Goal: Information Seeking & Learning: Learn about a topic

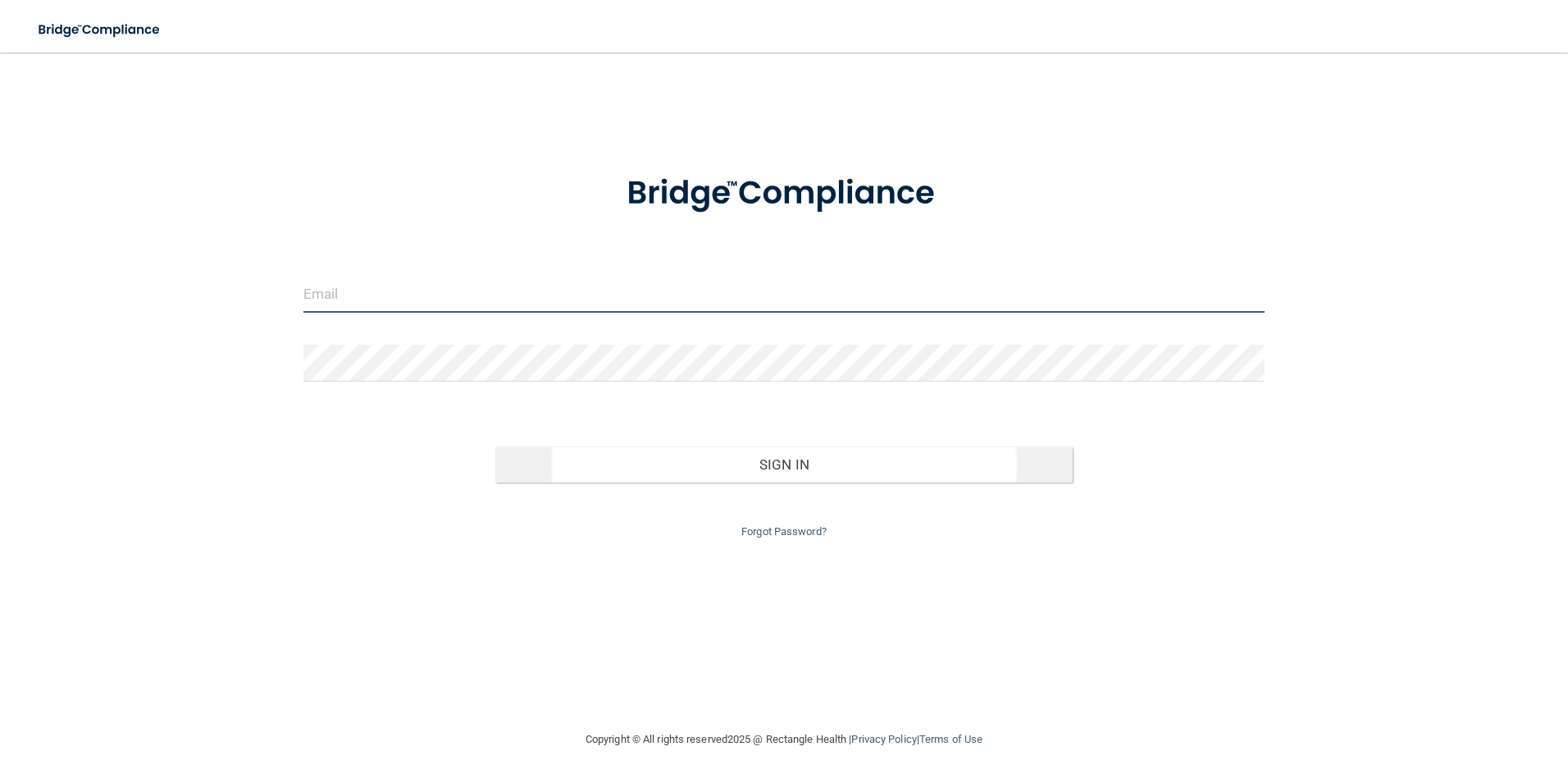
type input "[EMAIL_ADDRESS][DOMAIN_NAME]"
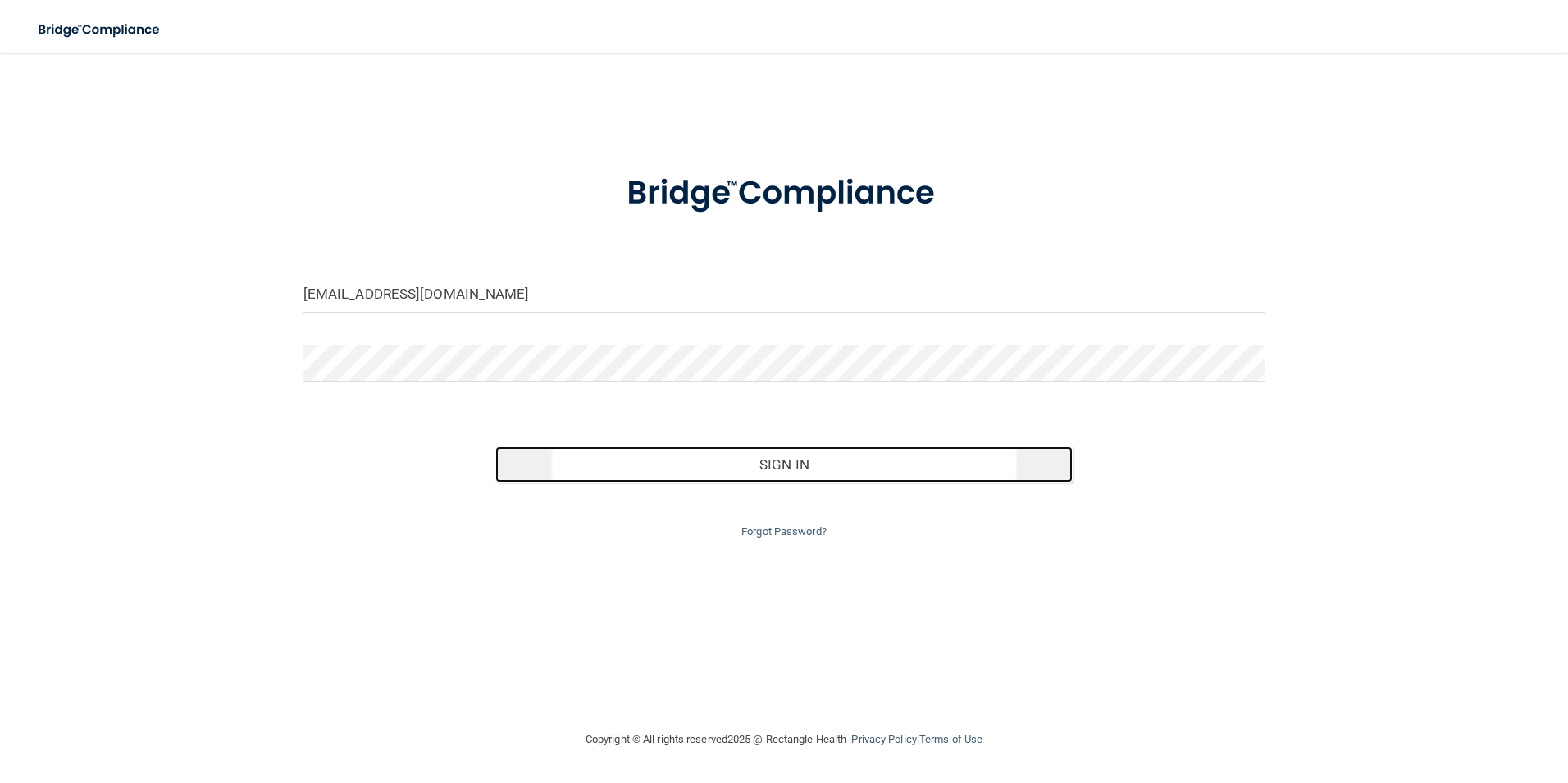
click at [757, 460] on button "Sign In" at bounding box center [784, 465] width 577 height 36
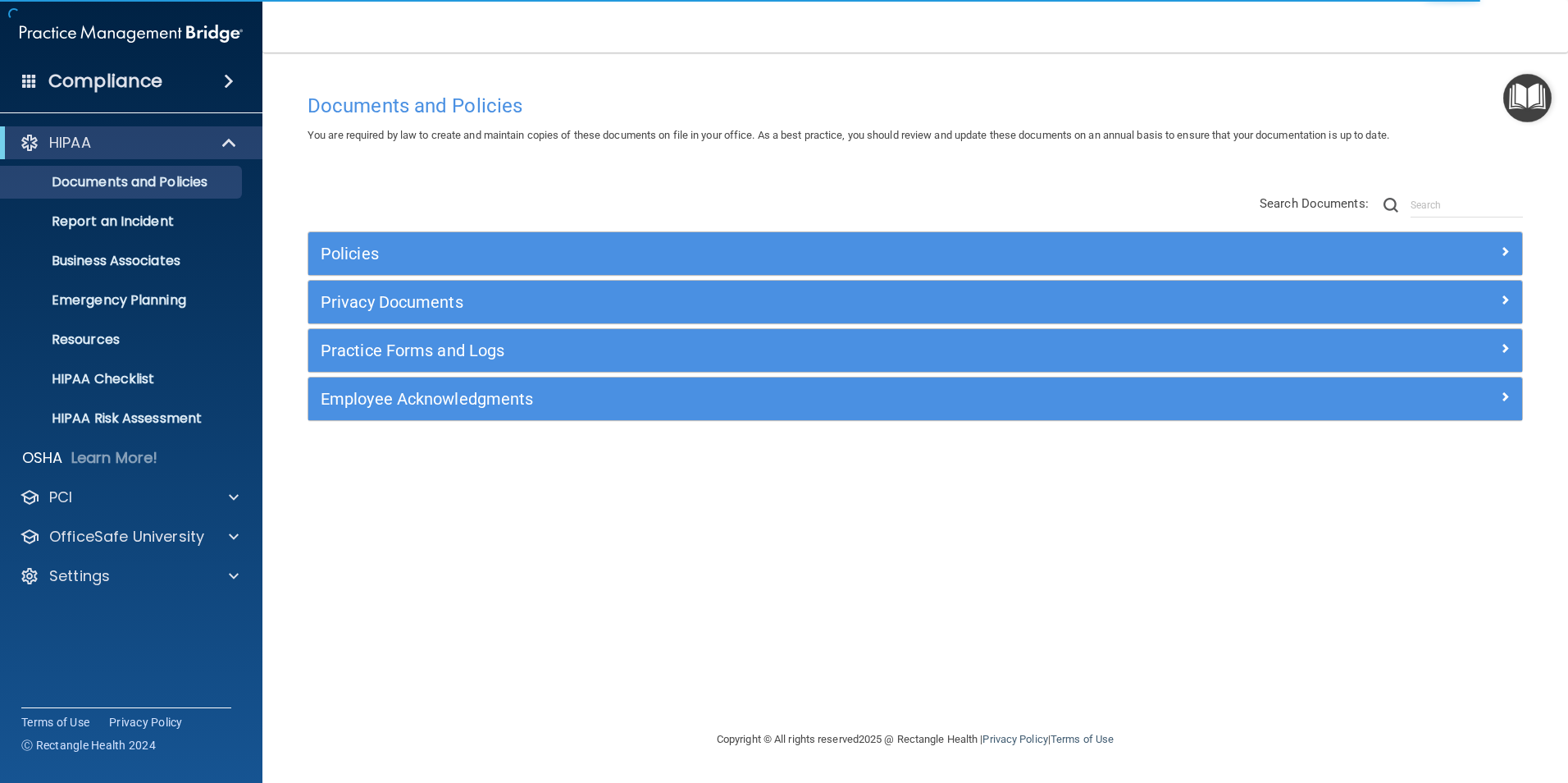
click at [1534, 91] on img "Open Resource Center" at bounding box center [1527, 98] width 49 height 49
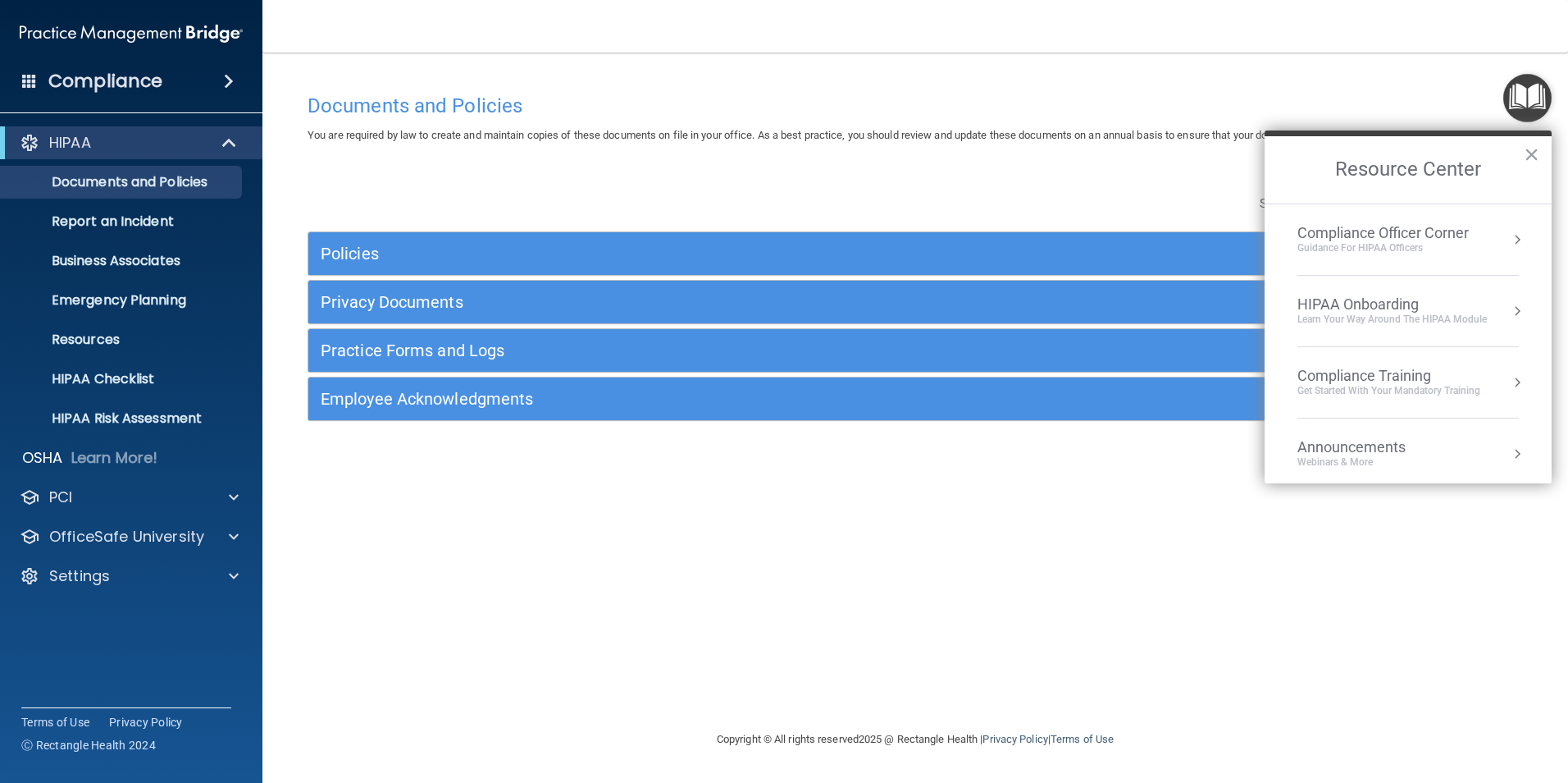
click at [1430, 244] on div "Guidance for HIPAA Officers" at bounding box center [1383, 248] width 171 height 14
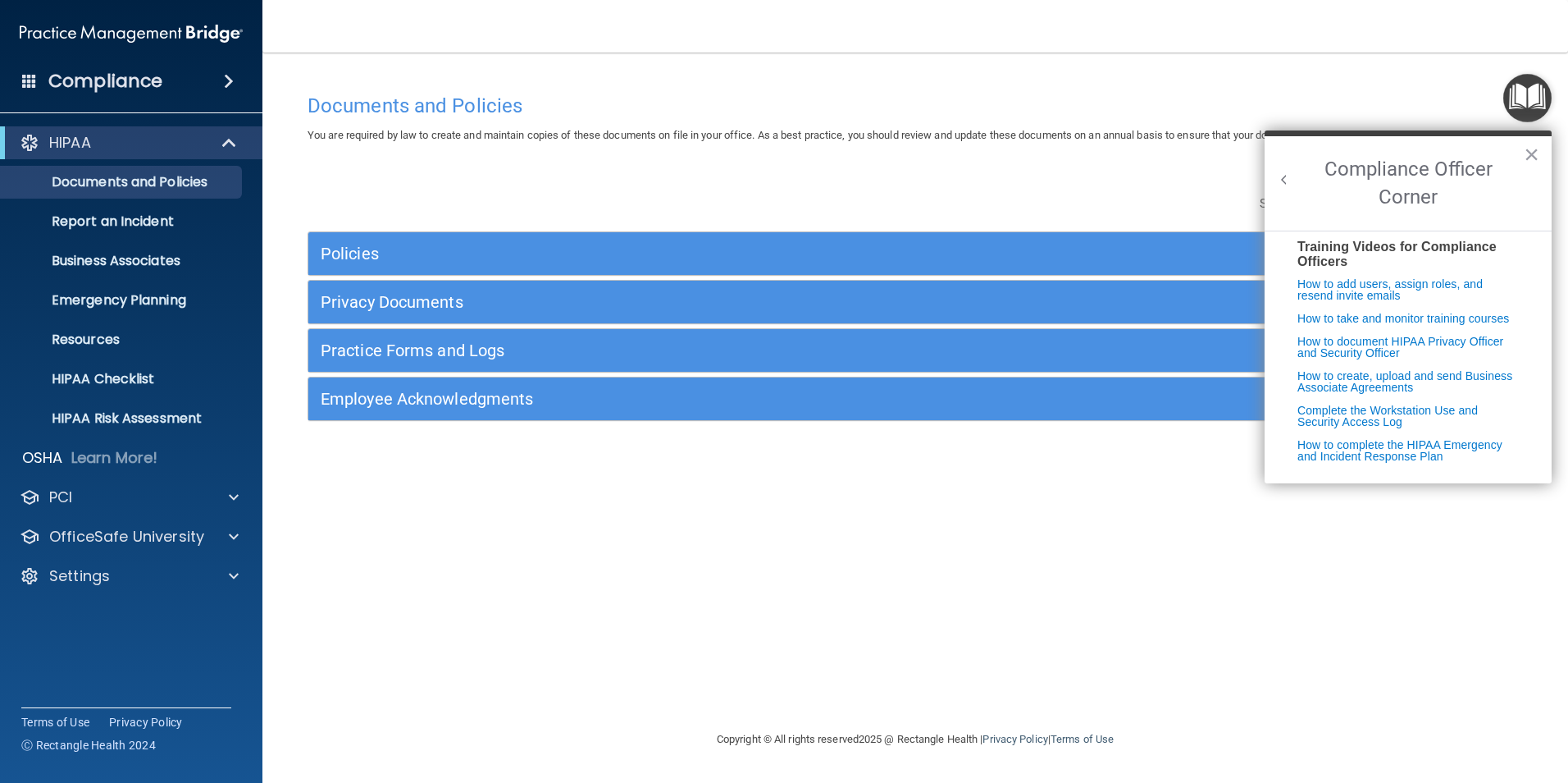
scroll to position [327, 0]
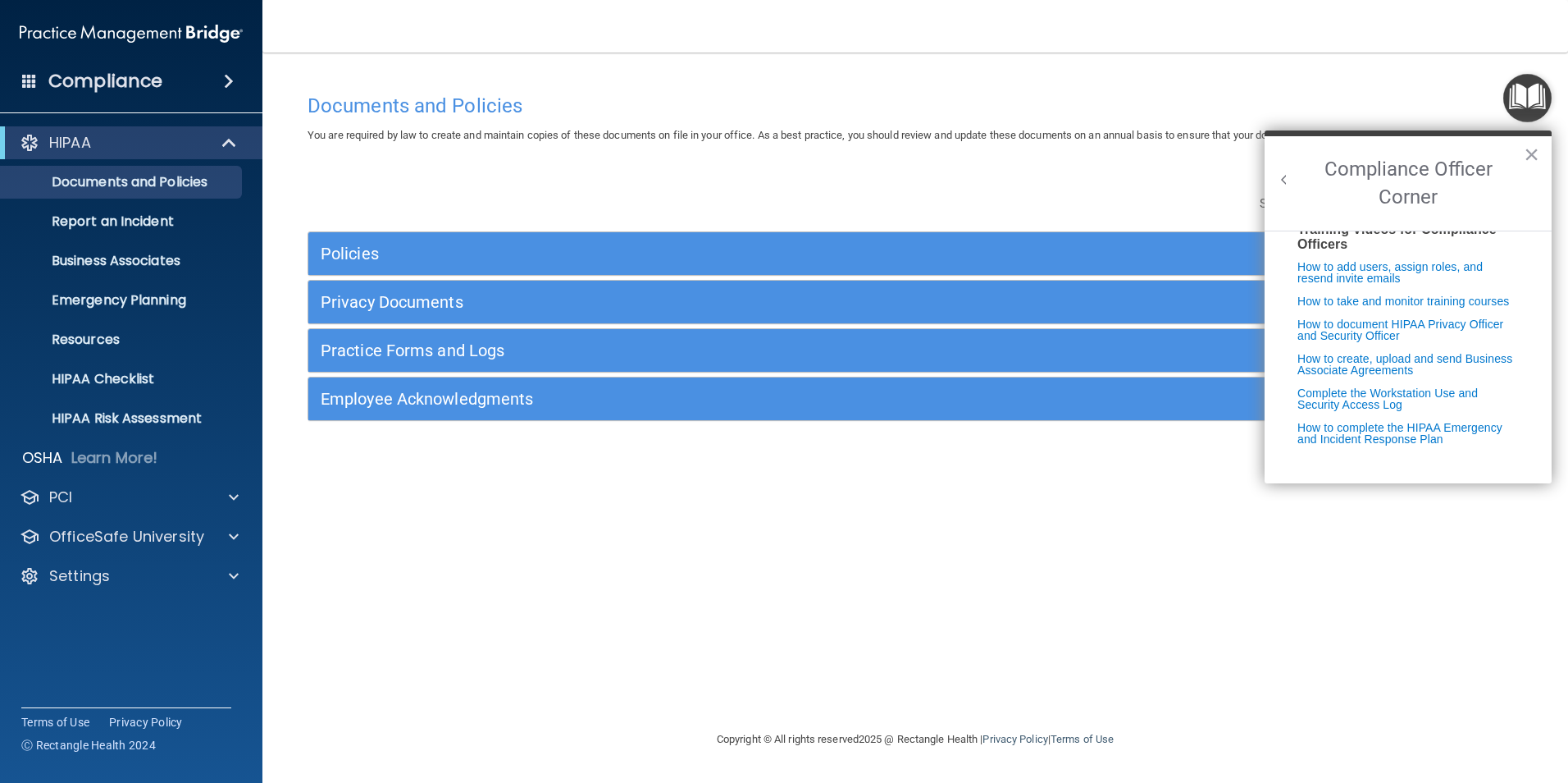
click at [873, 81] on div "Documents and Policies You are required by law to create and maintain copies of…" at bounding box center [915, 391] width 1240 height 644
click at [1535, 152] on button "×" at bounding box center [1531, 154] width 15 height 27
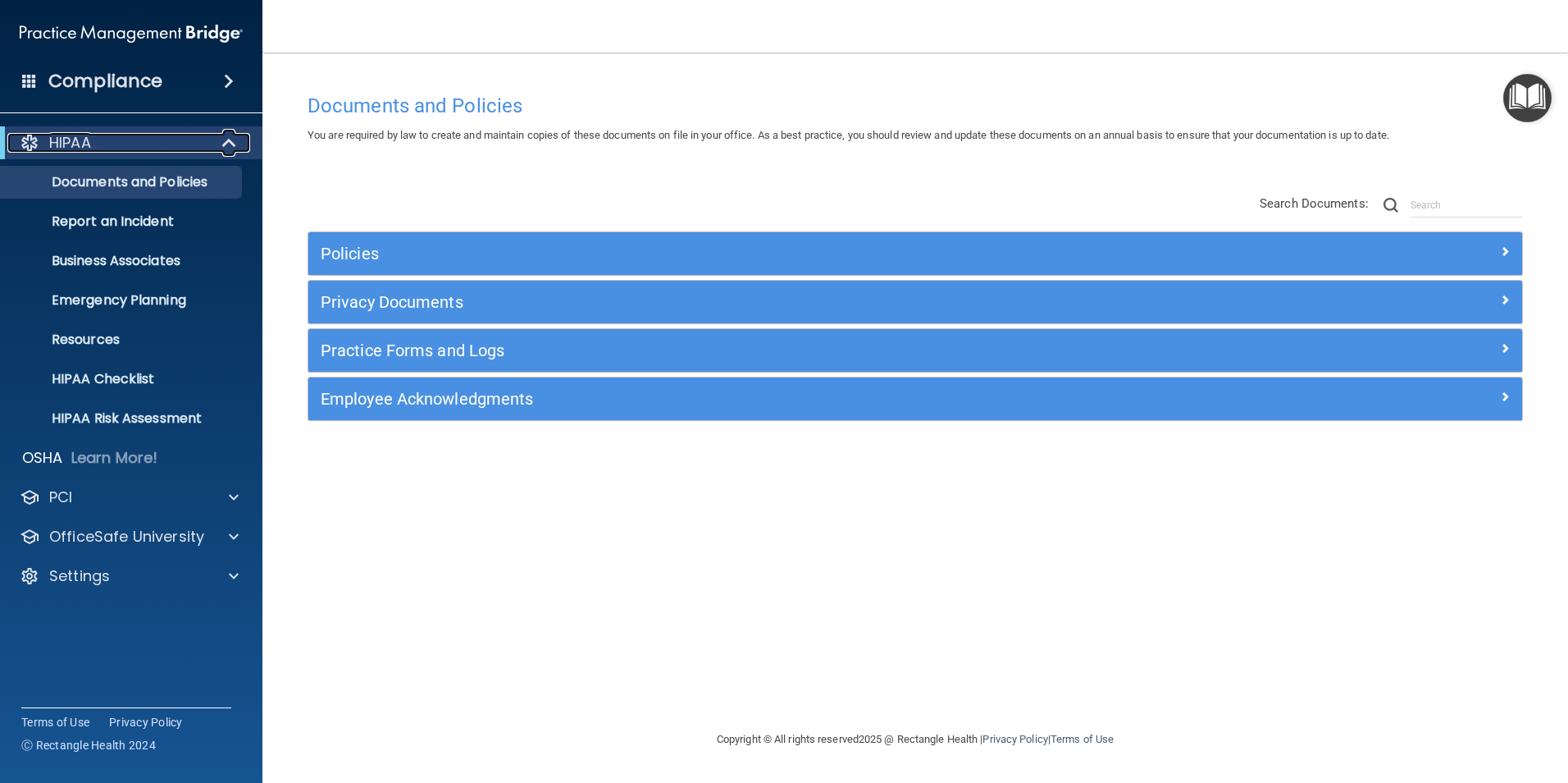
click at [103, 142] on div "HIPAA" at bounding box center [109, 143] width 203 height 20
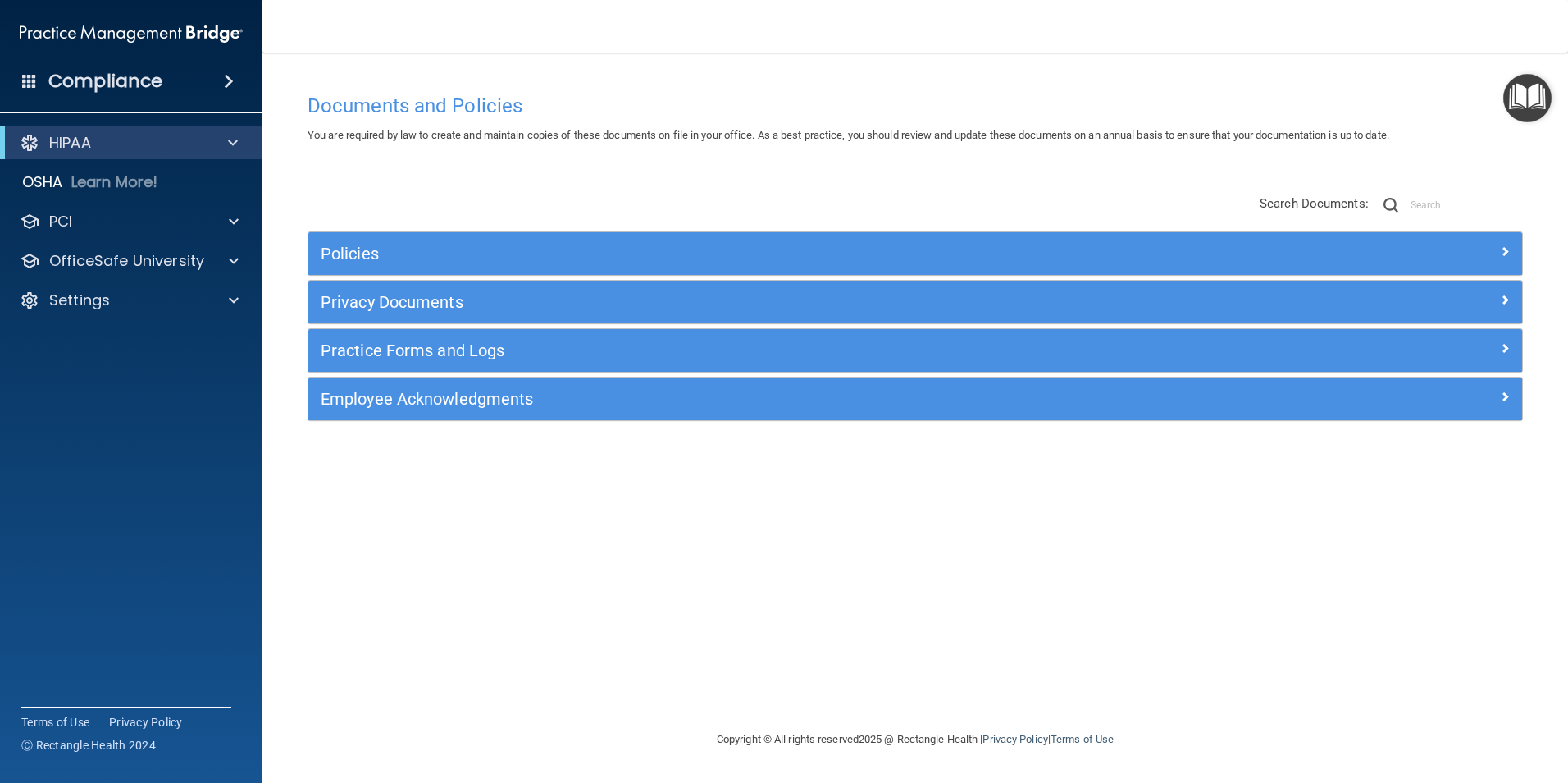
click at [150, 81] on h4 "Compliance" at bounding box center [106, 81] width 114 height 23
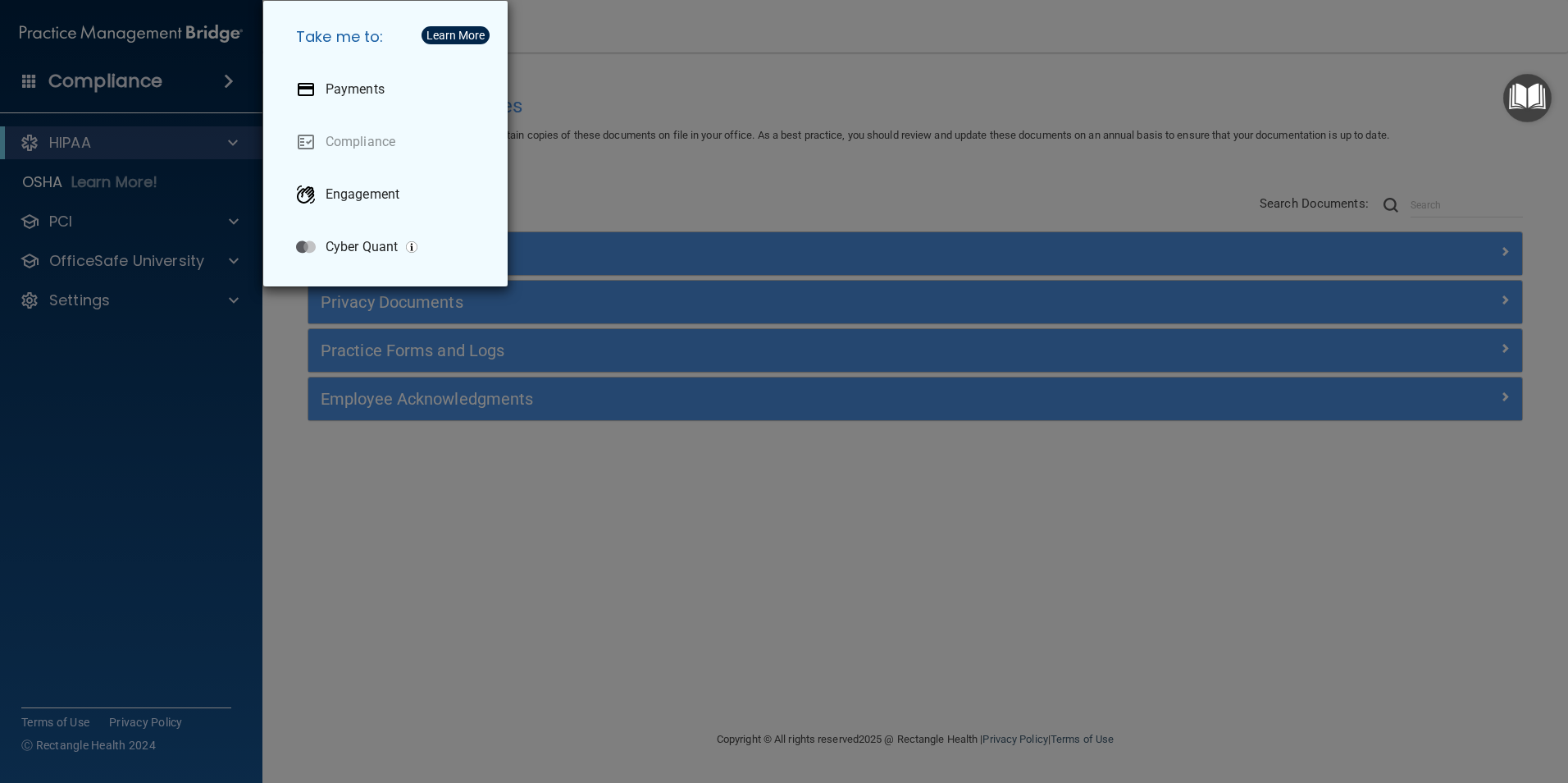
click at [801, 163] on div "Take me to: Payments Compliance Engagement Cyber Quant" at bounding box center [784, 392] width 1568 height 783
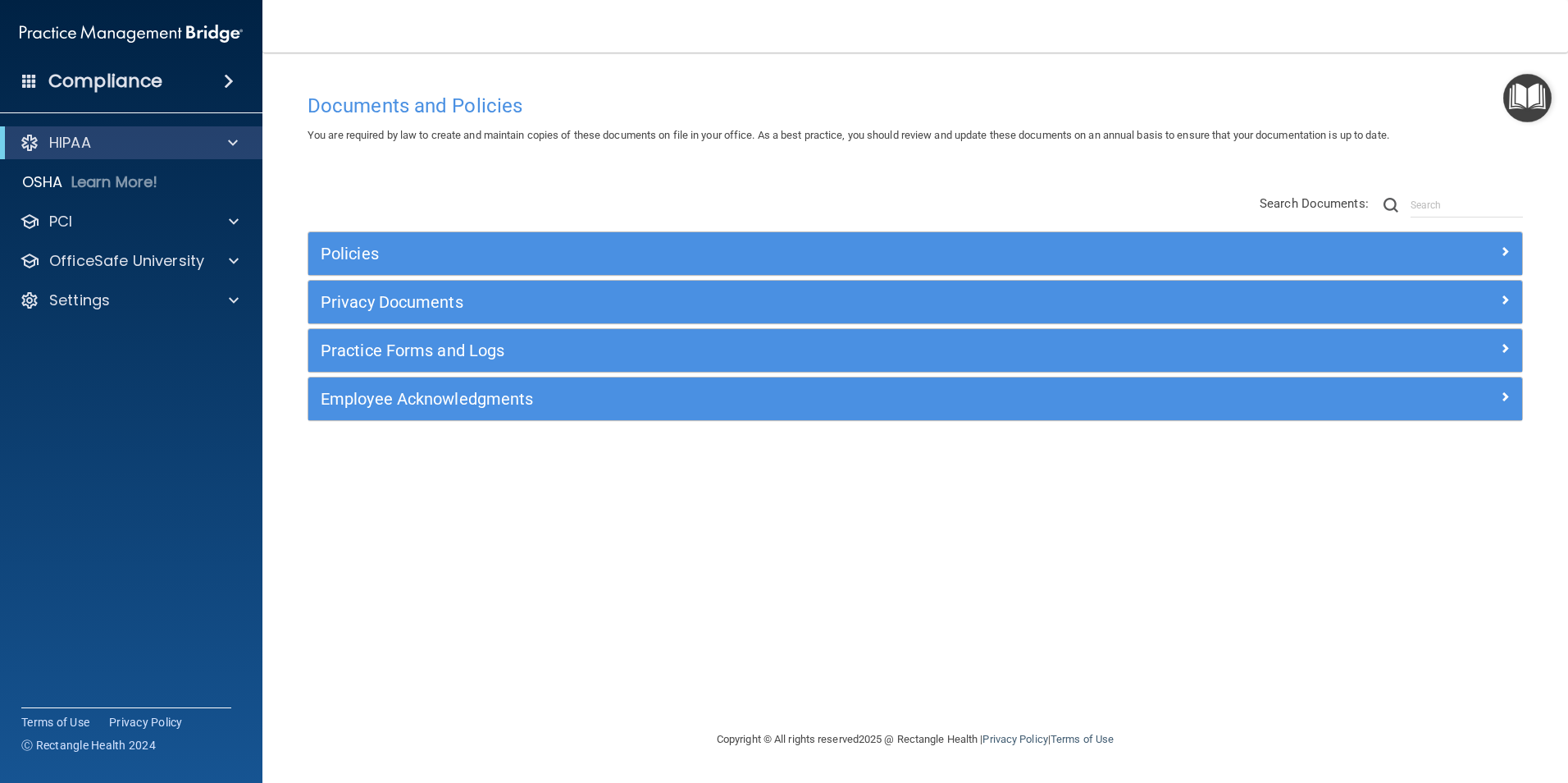
click at [1525, 96] on img "Open Resource Center" at bounding box center [1527, 98] width 49 height 49
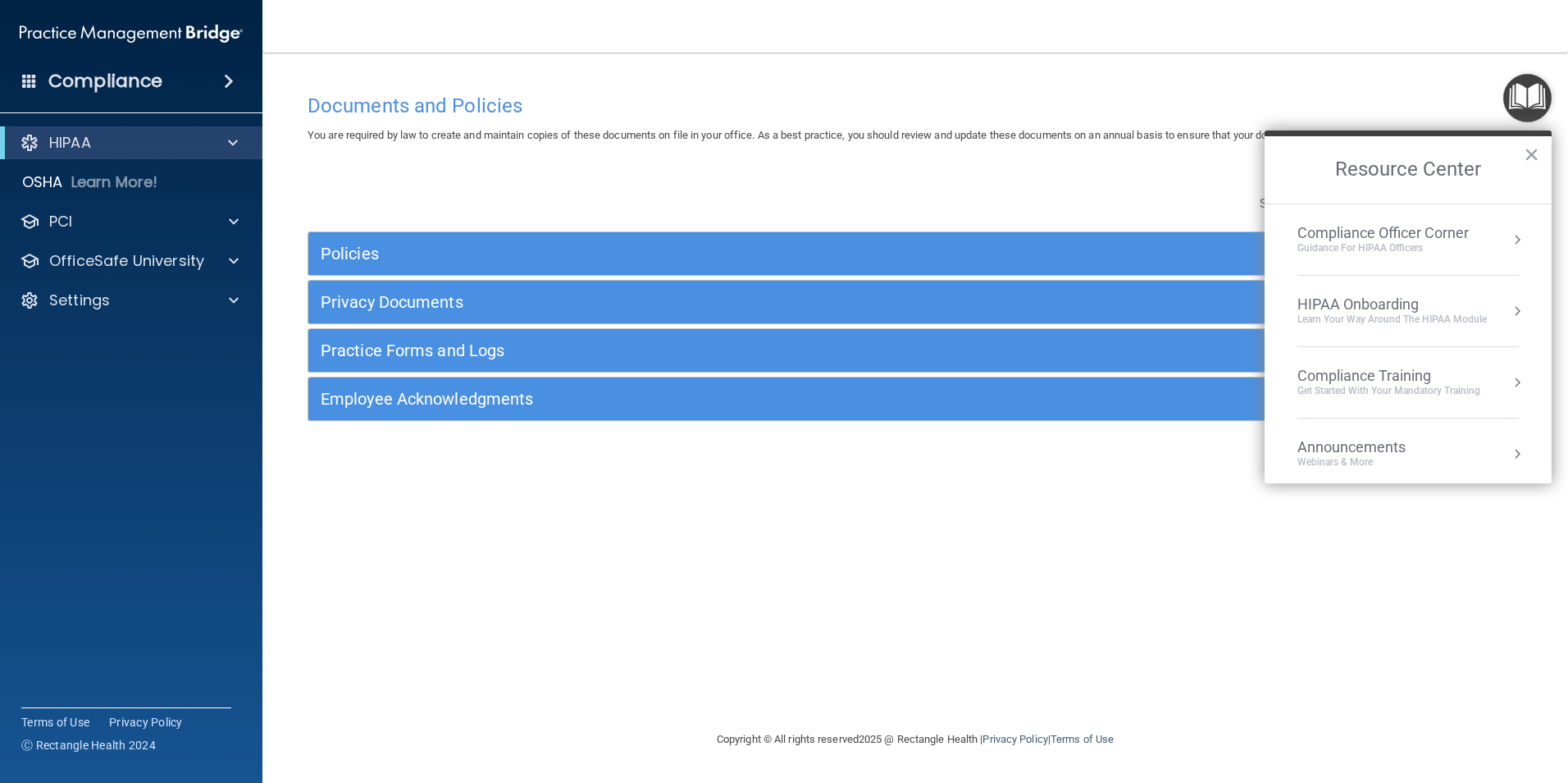
click at [1454, 226] on div "Compliance Officer Corner" at bounding box center [1383, 232] width 171 height 18
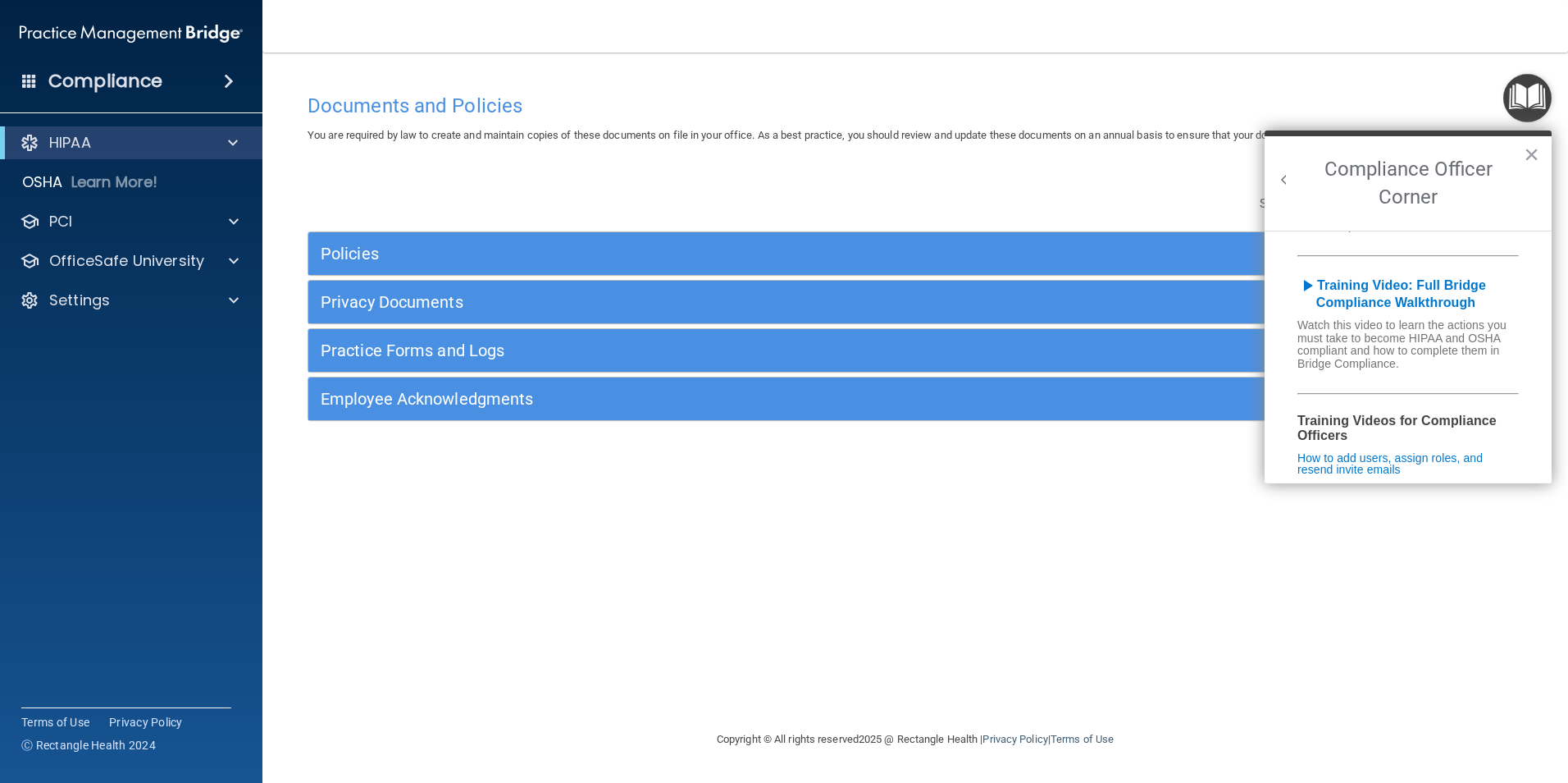
scroll to position [164, 0]
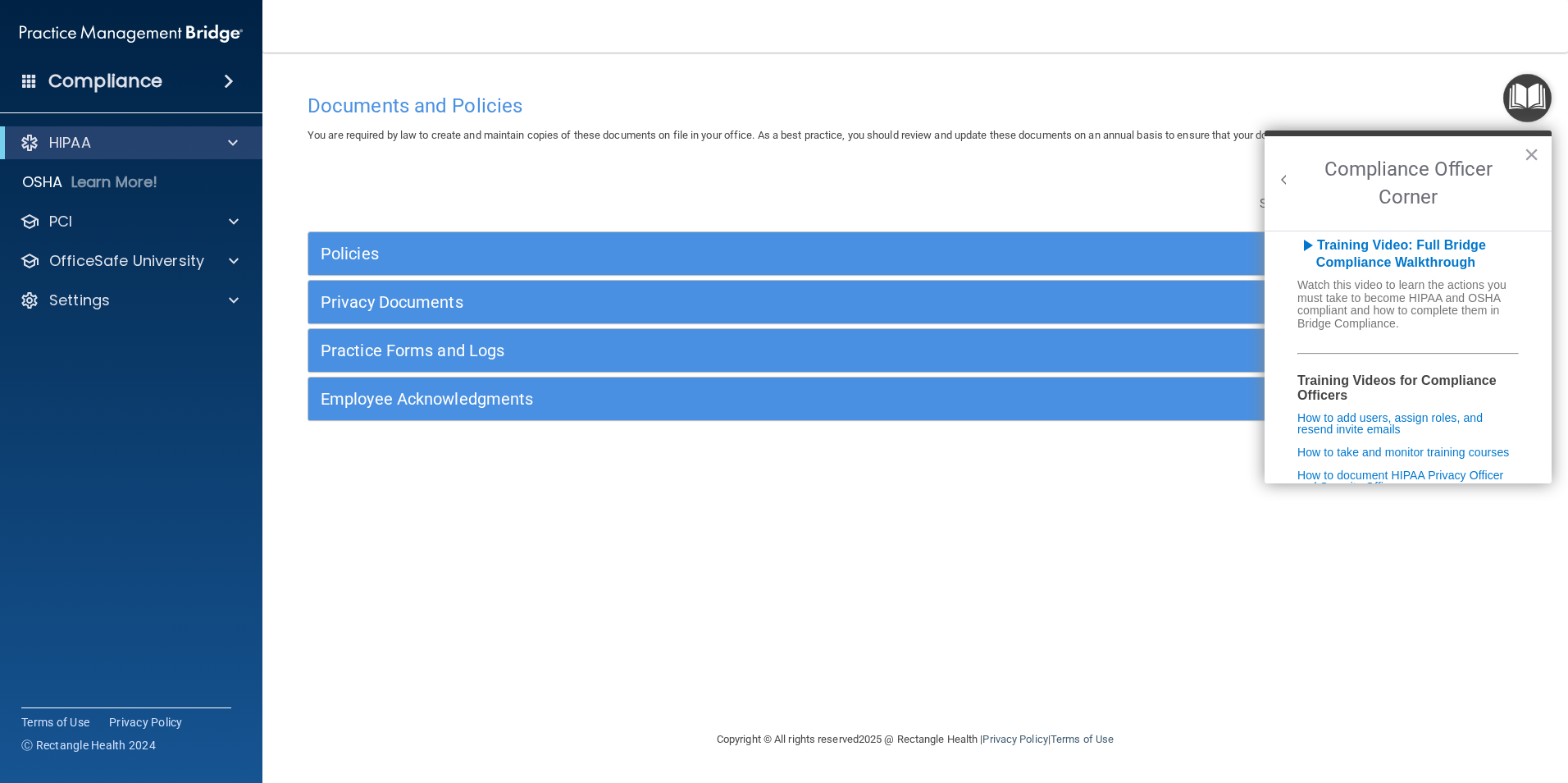
click at [1378, 380] on b "Training Videos for Compliance Officers" at bounding box center [1397, 388] width 199 height 29
click at [1355, 246] on b "Training Video: Full Bridge Compliance Walkthrough" at bounding box center [1392, 254] width 189 height 32
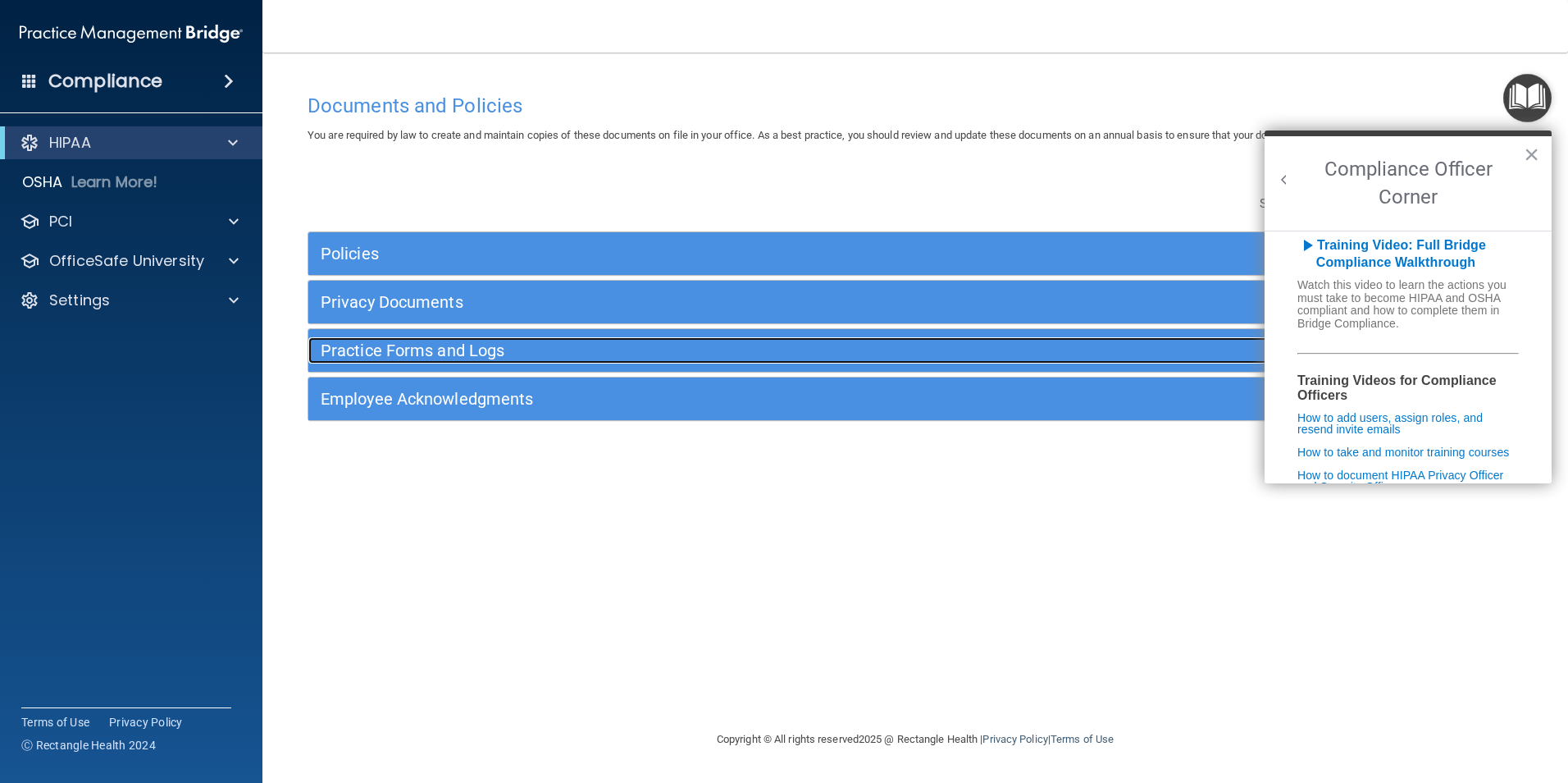
click at [434, 351] on h5 "Practice Forms and Logs" at bounding box center [764, 350] width 885 height 18
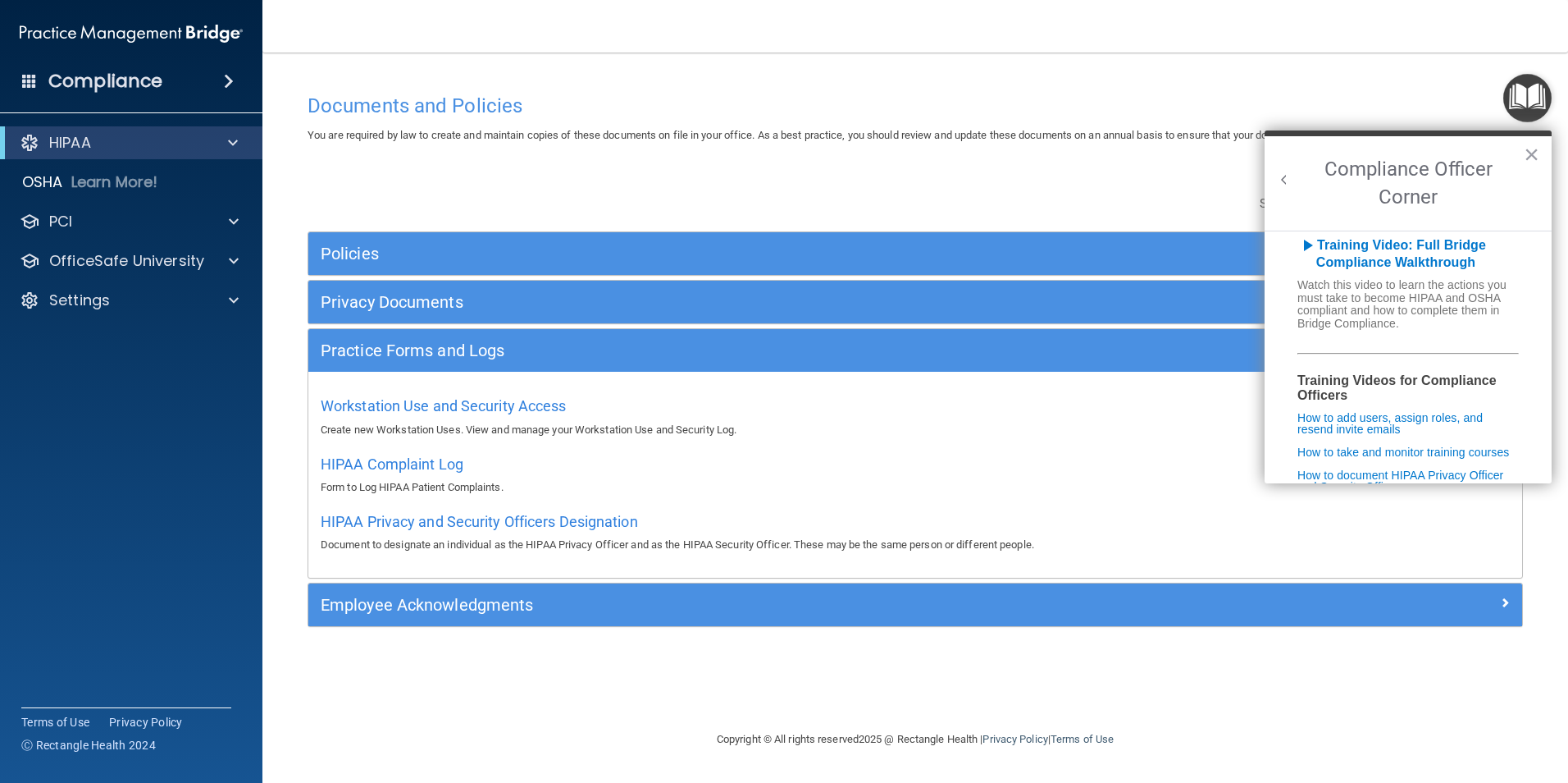
click at [441, 288] on div "Privacy Documents" at bounding box center [915, 302] width 1214 height 43
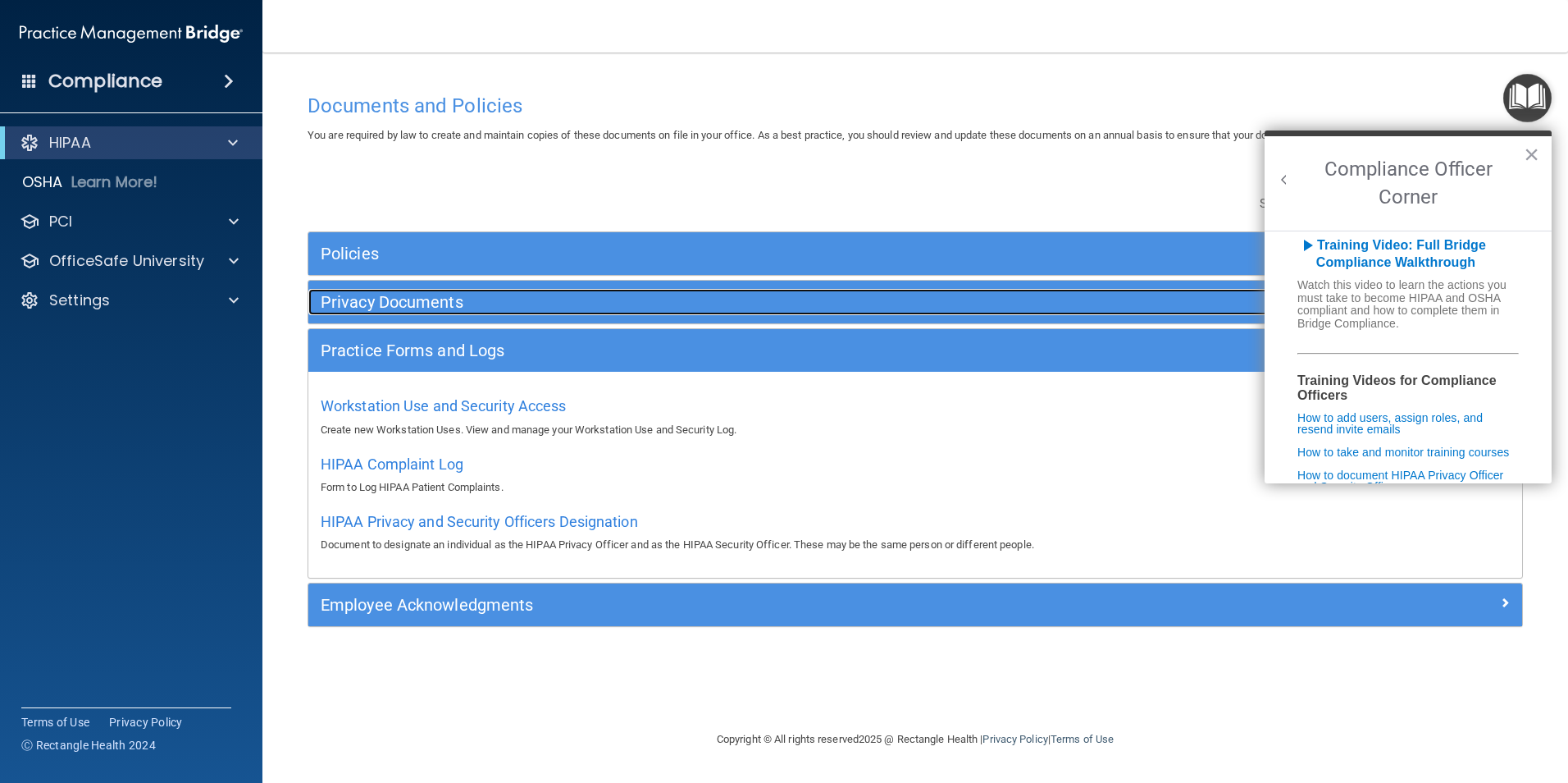
click at [407, 299] on h5 "Privacy Documents" at bounding box center [764, 301] width 885 height 18
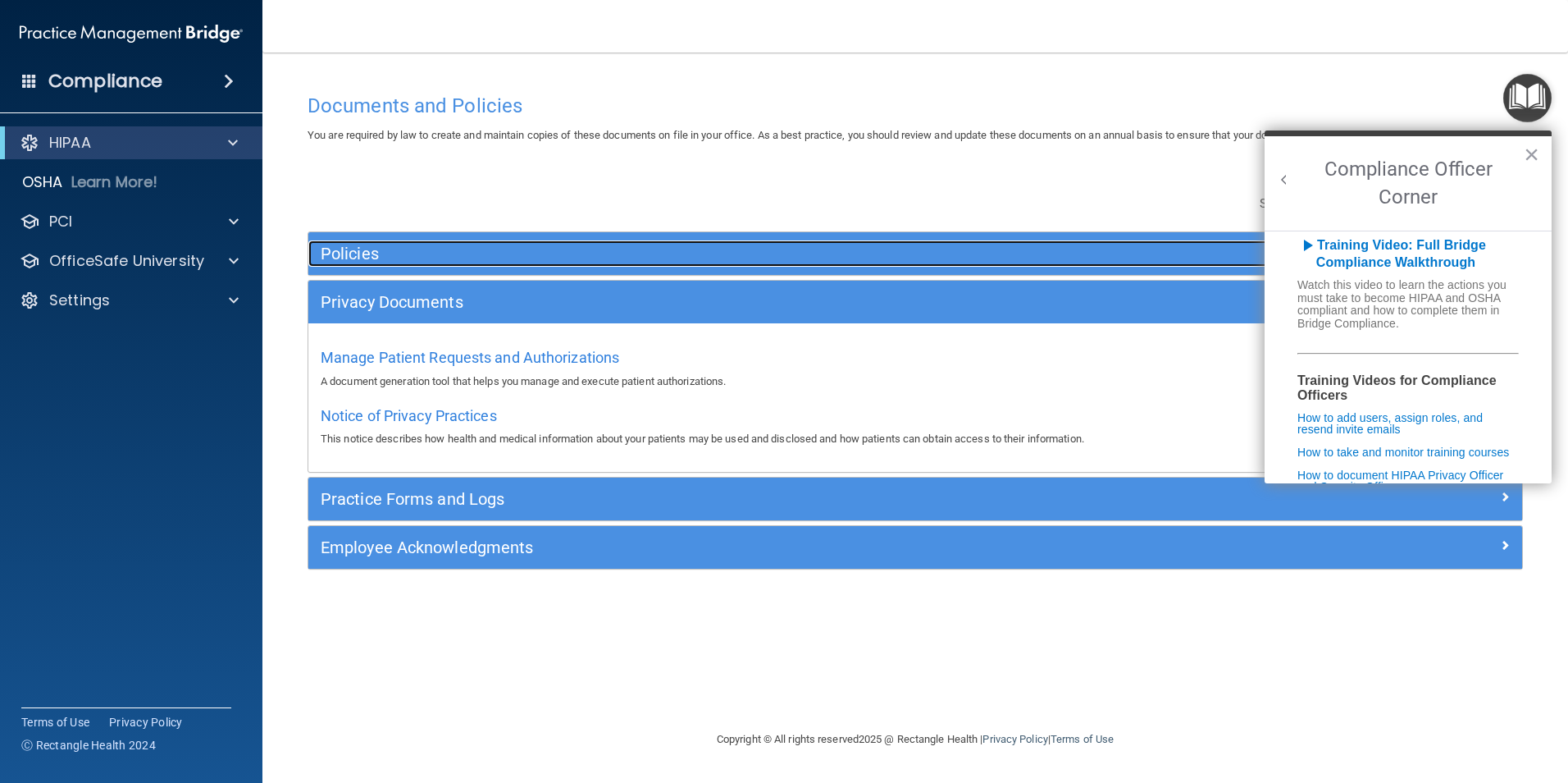
click at [411, 265] on div "Policies" at bounding box center [764, 253] width 910 height 27
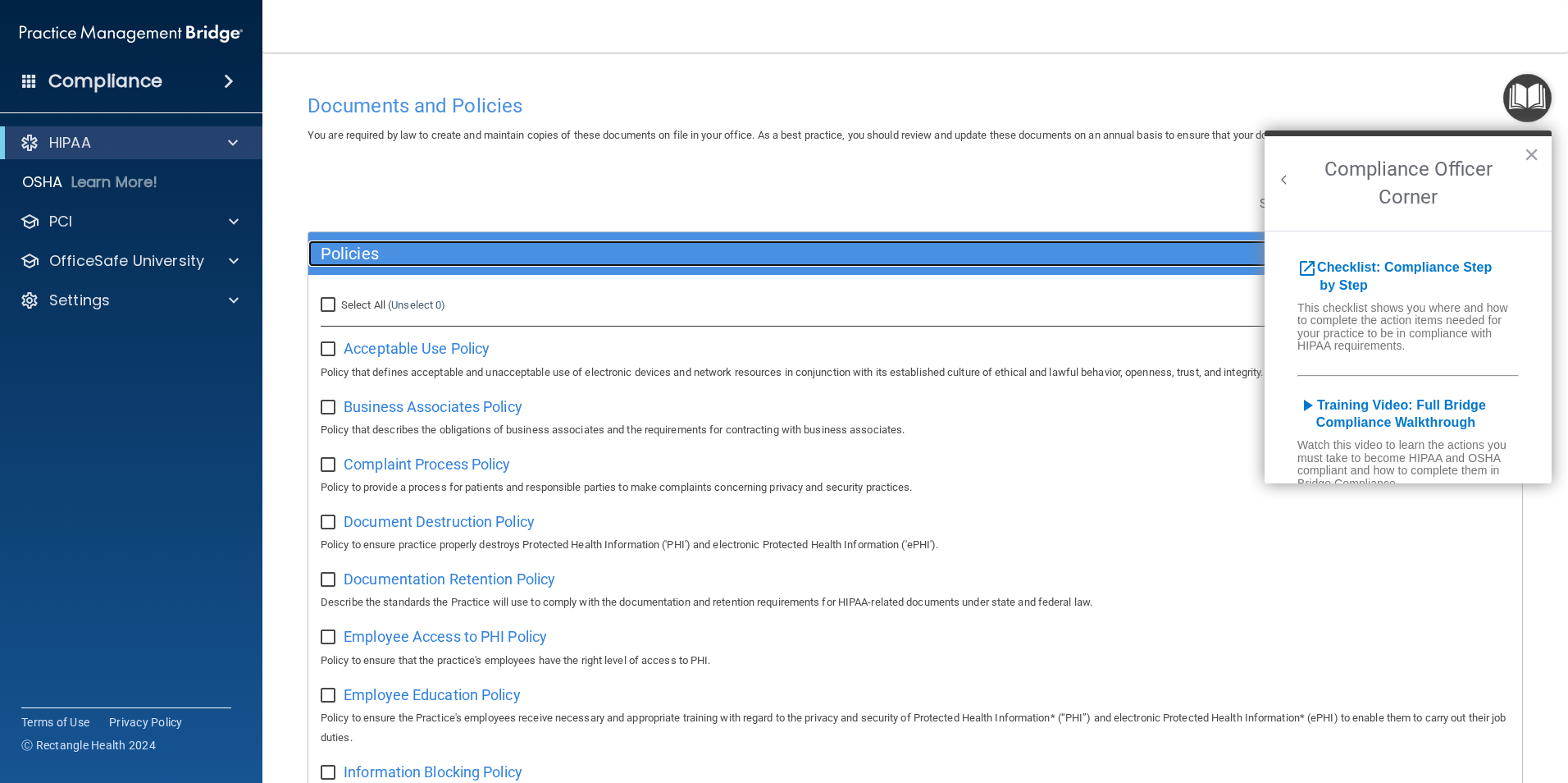
scroll to position [0, 0]
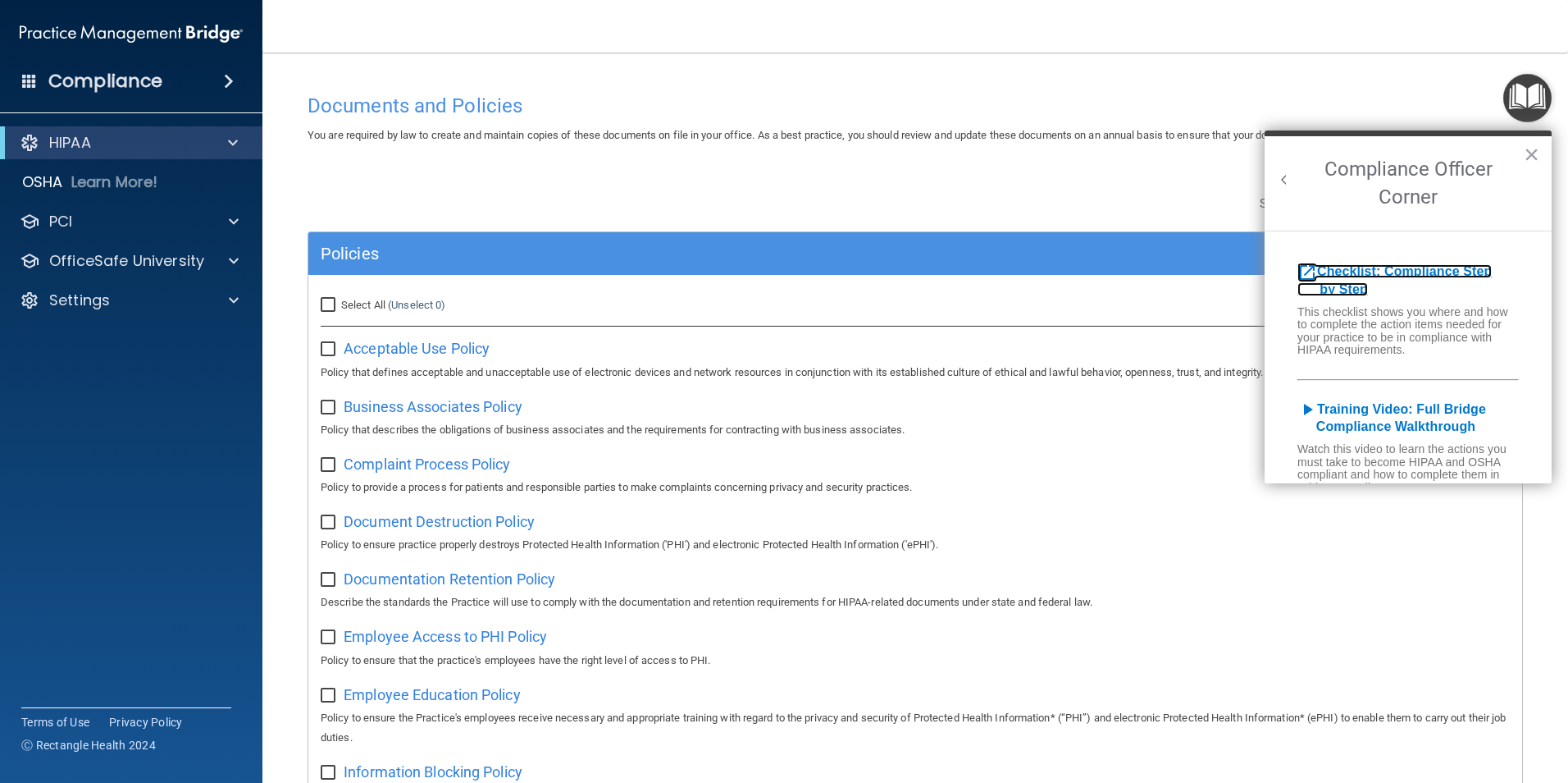
click at [1384, 270] on b "Checklist: Compliance Step by Step" at bounding box center [1395, 280] width 194 height 32
click at [1533, 147] on button "×" at bounding box center [1531, 154] width 15 height 27
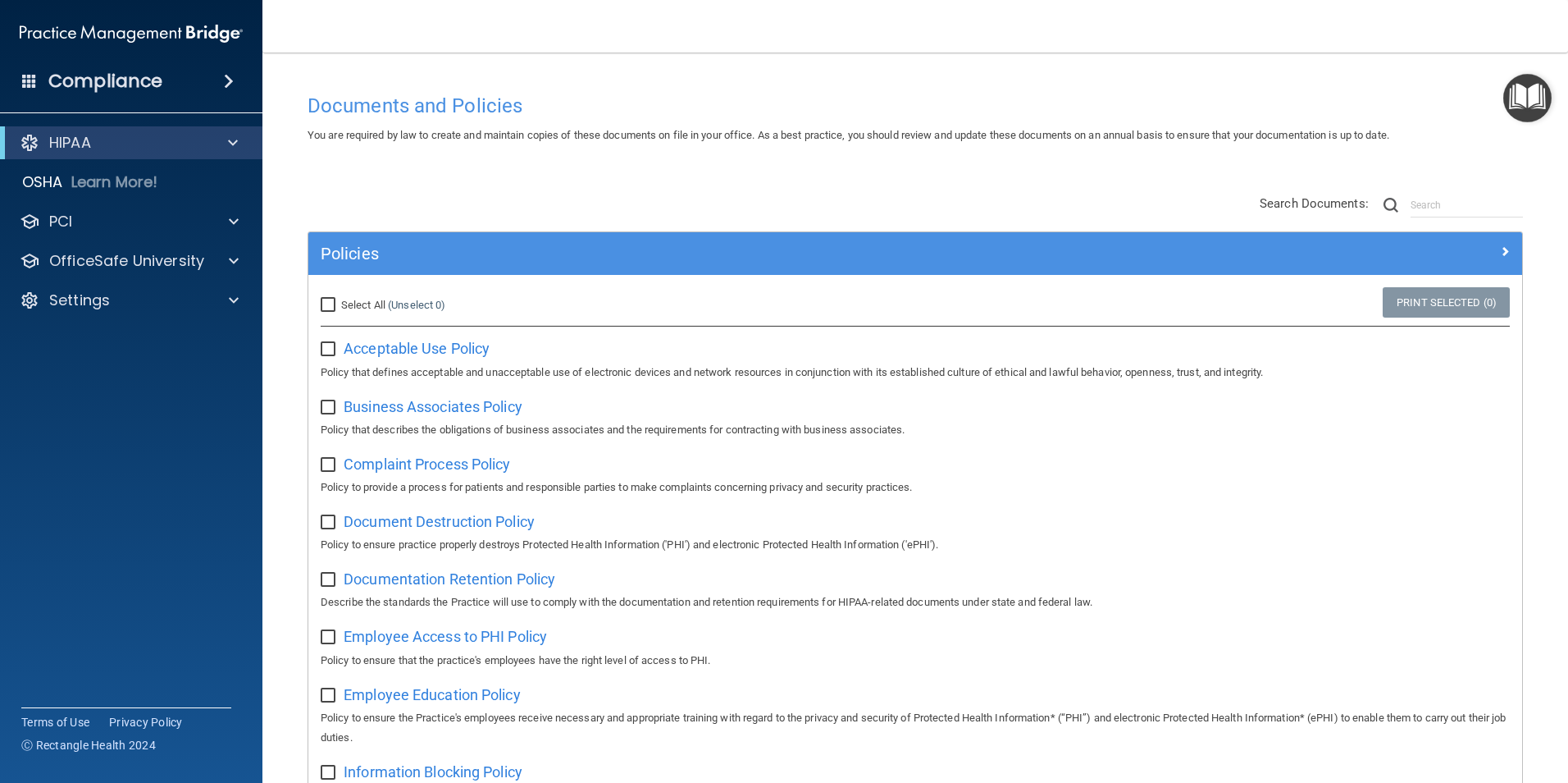
click at [1535, 80] on img "Open Resource Center" at bounding box center [1527, 98] width 49 height 49
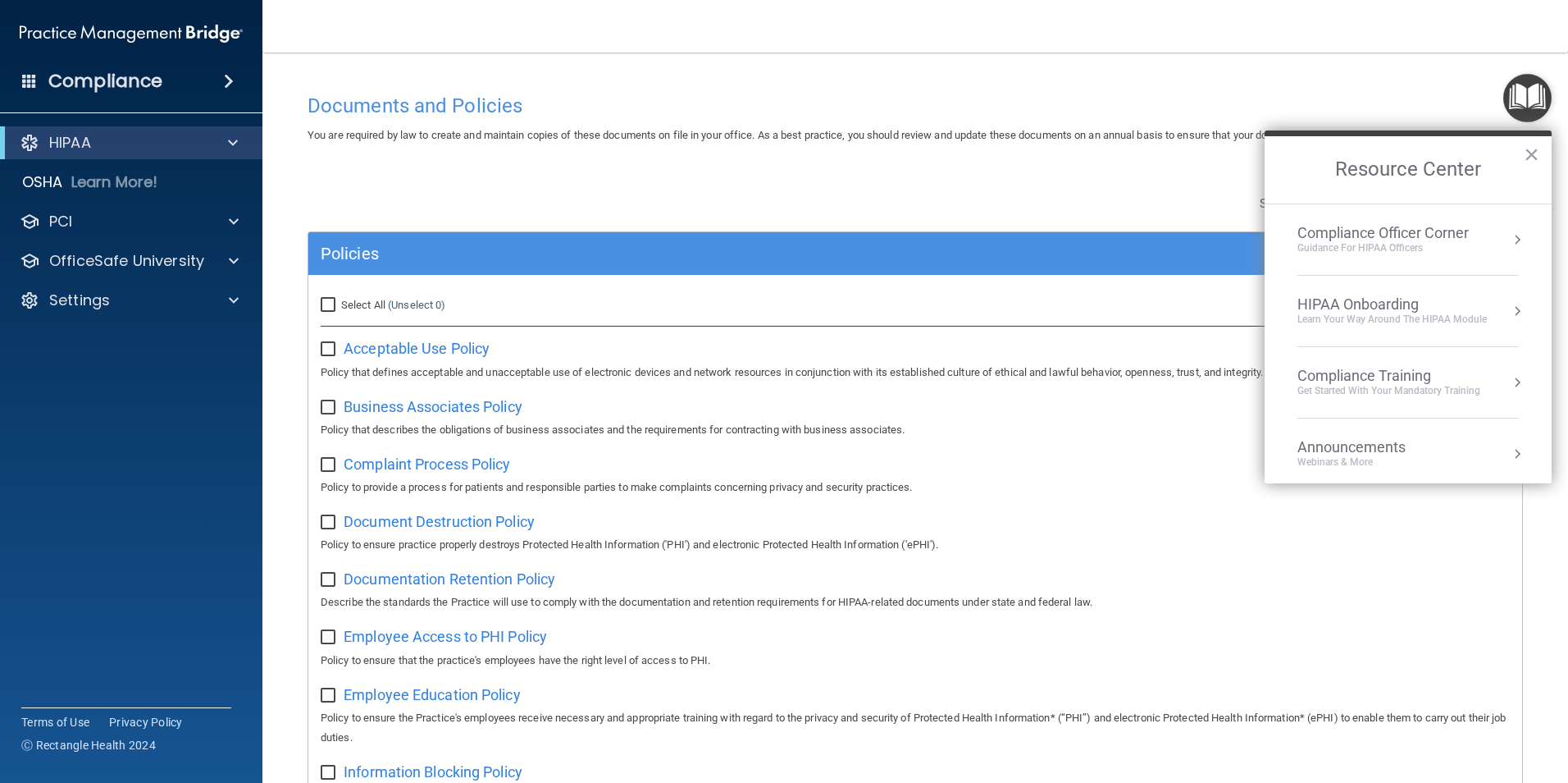
click at [1509, 382] on button "Resource Center" at bounding box center [1517, 382] width 16 height 16
click at [1412, 225] on div "HIPAA Training for Admins" at bounding box center [1362, 231] width 170 height 15
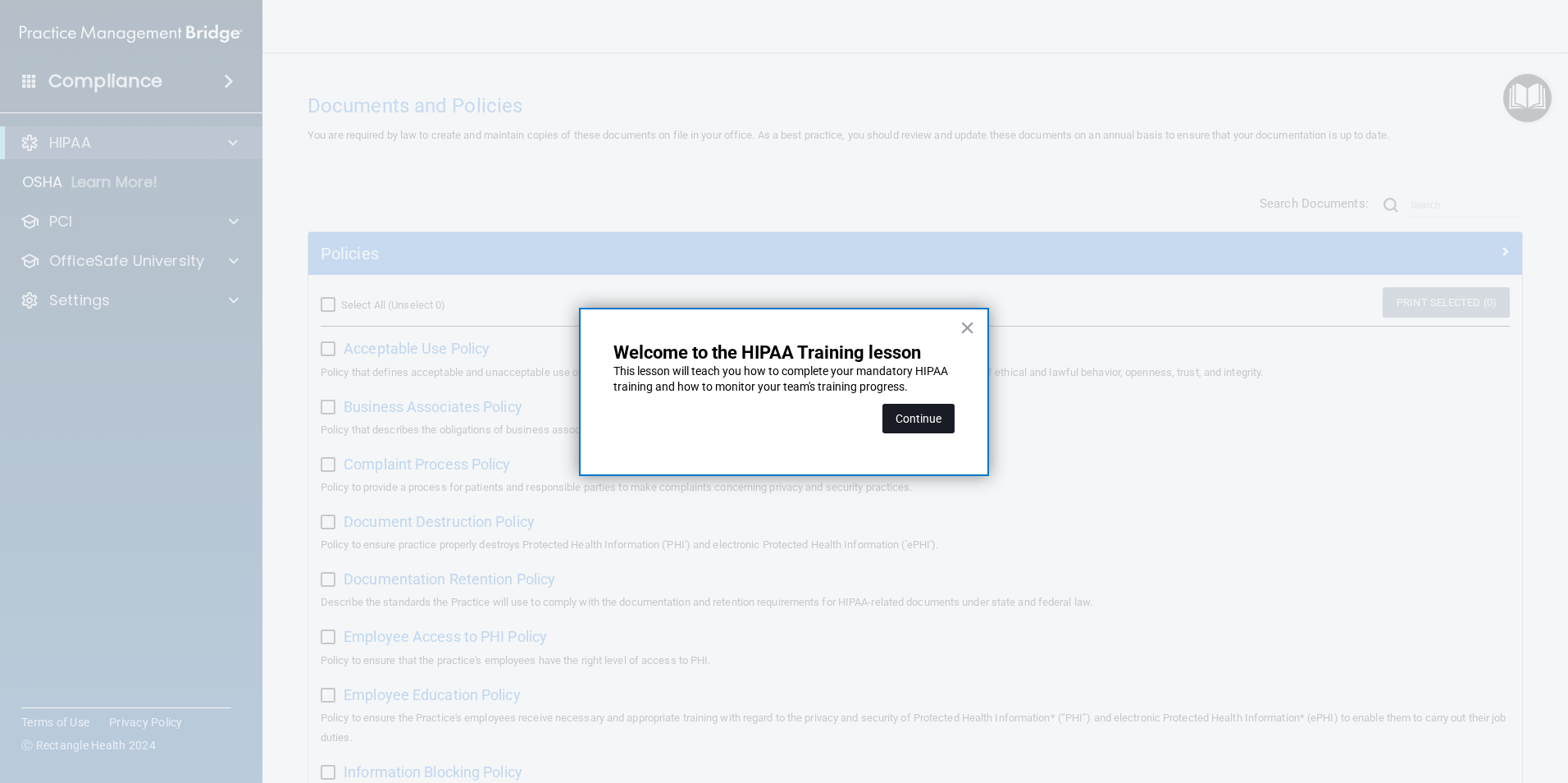
click at [904, 413] on button "Continue" at bounding box center [919, 418] width 72 height 30
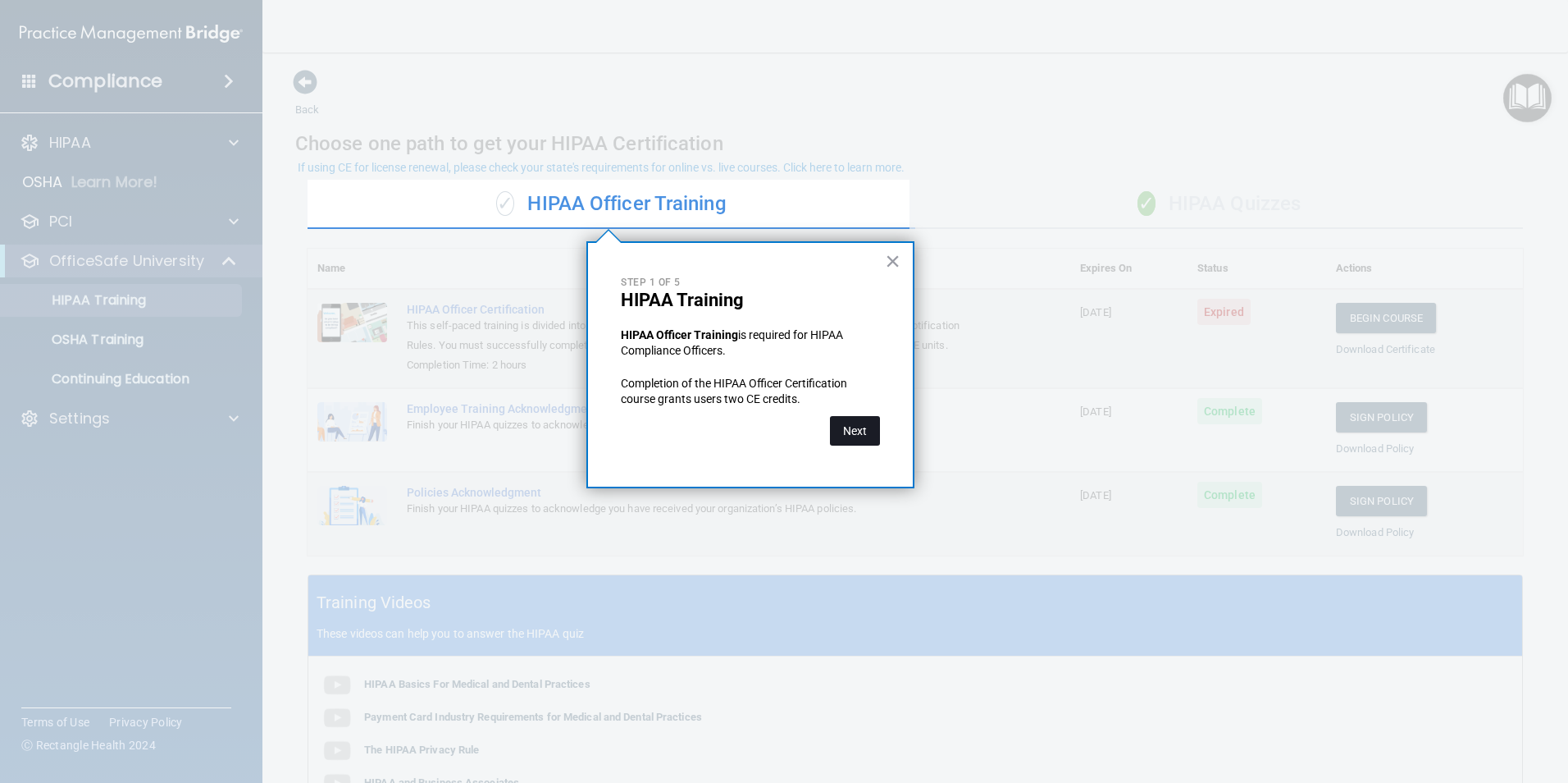
click at [866, 433] on button "Next" at bounding box center [855, 431] width 50 height 30
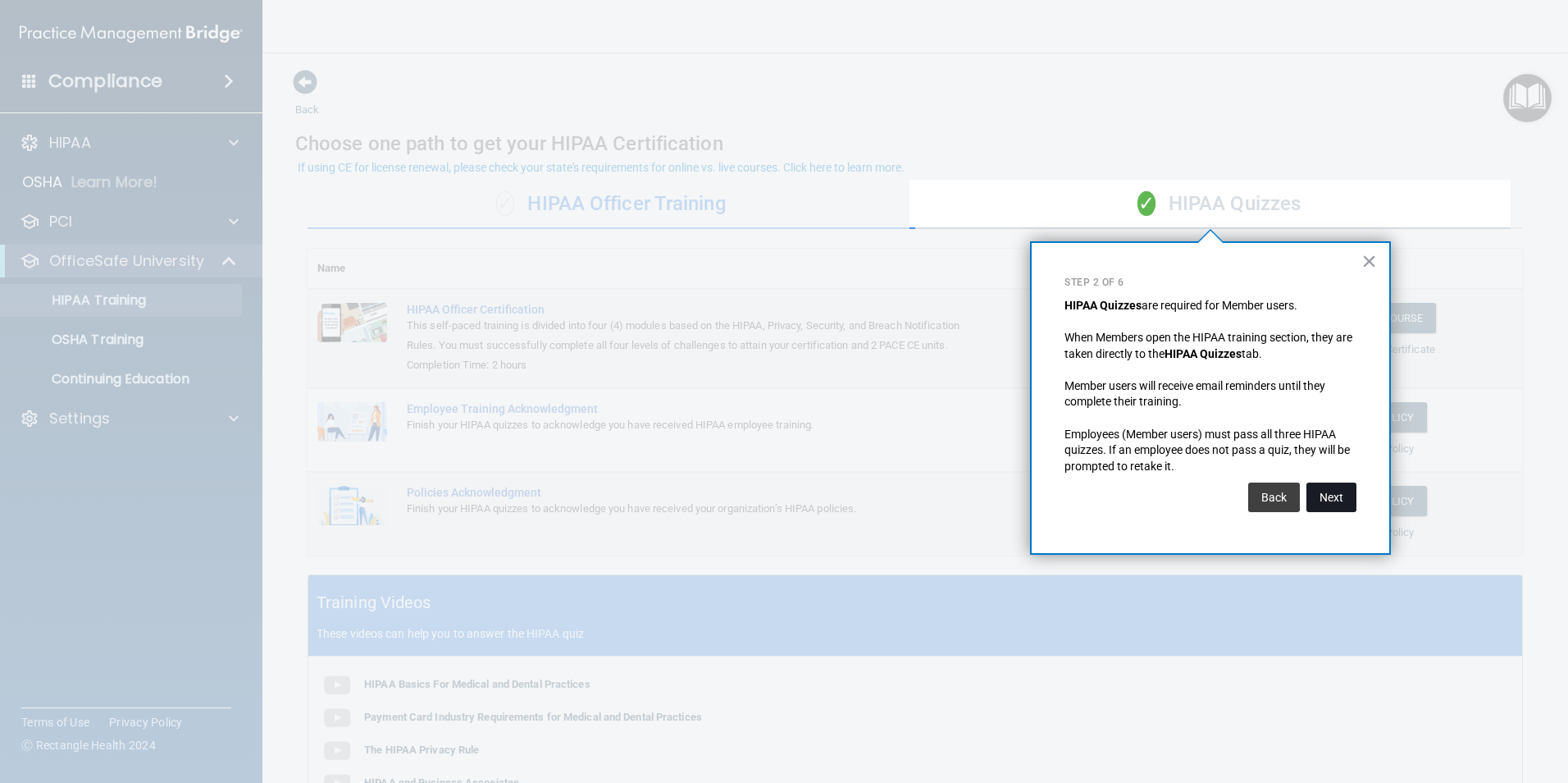
click at [1333, 494] on button "Next" at bounding box center [1331, 496] width 50 height 30
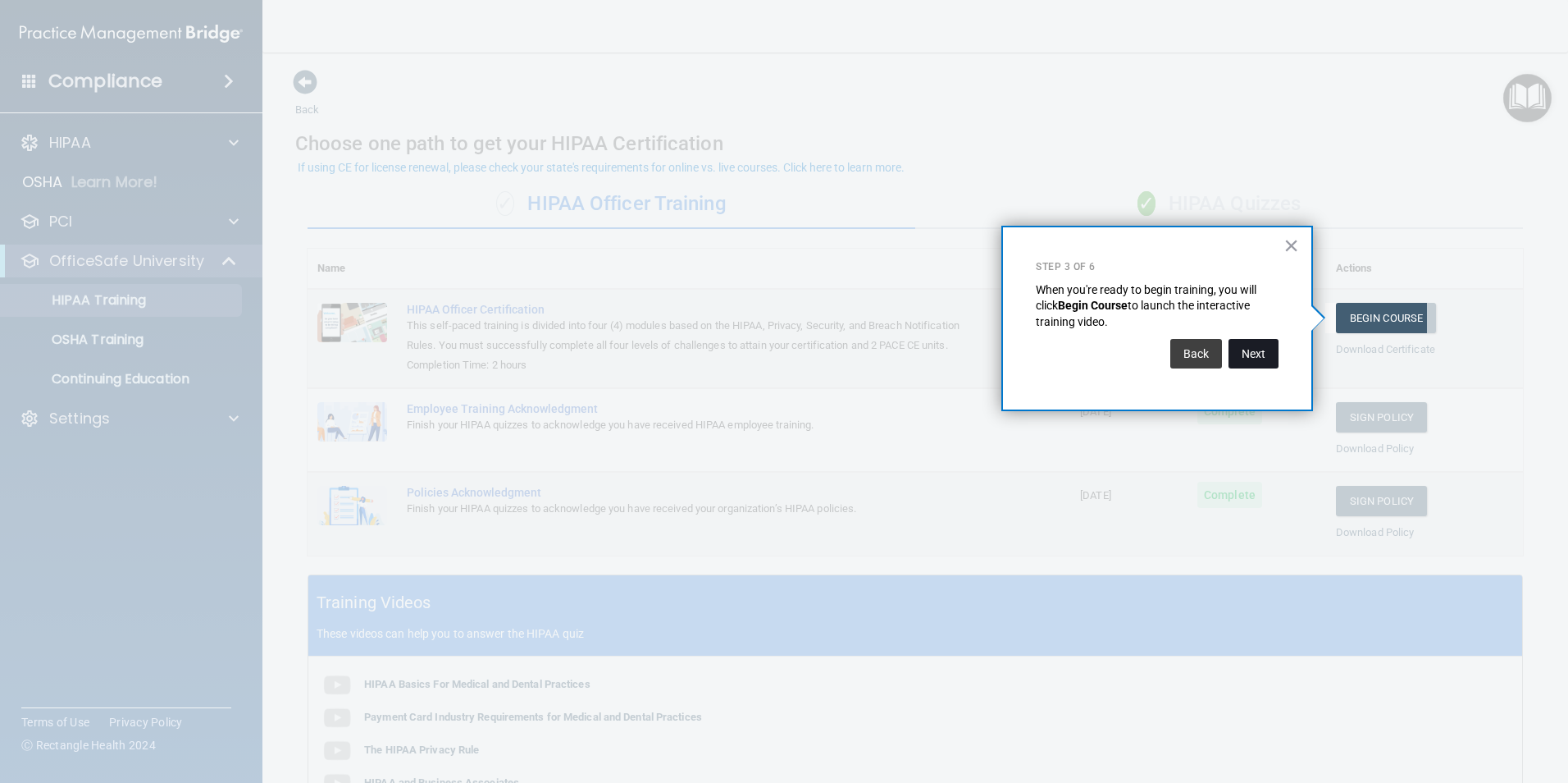
click at [1245, 352] on button "Next" at bounding box center [1253, 353] width 50 height 30
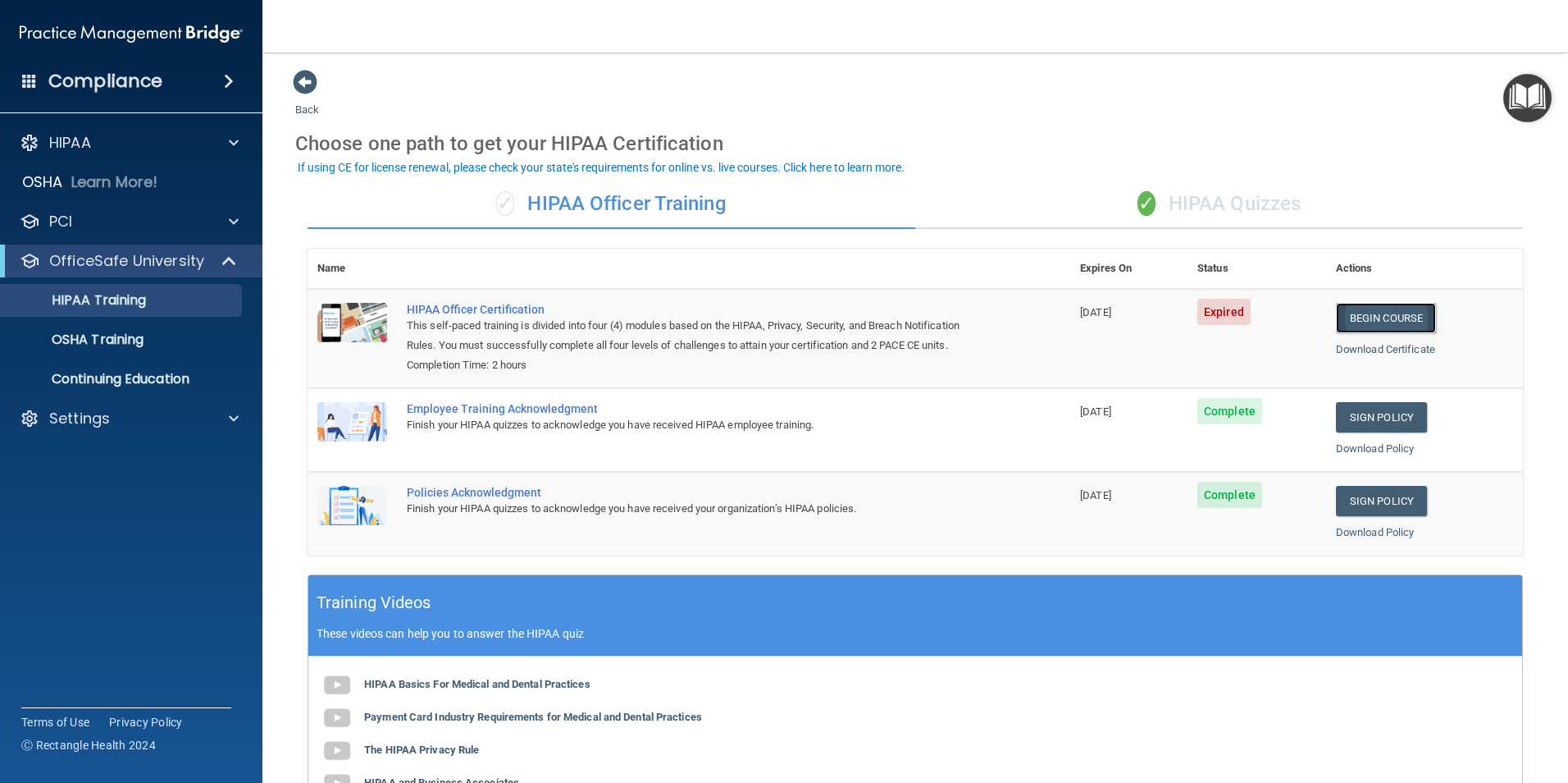
click at [1380, 308] on link "Begin Course" at bounding box center [1385, 318] width 100 height 30
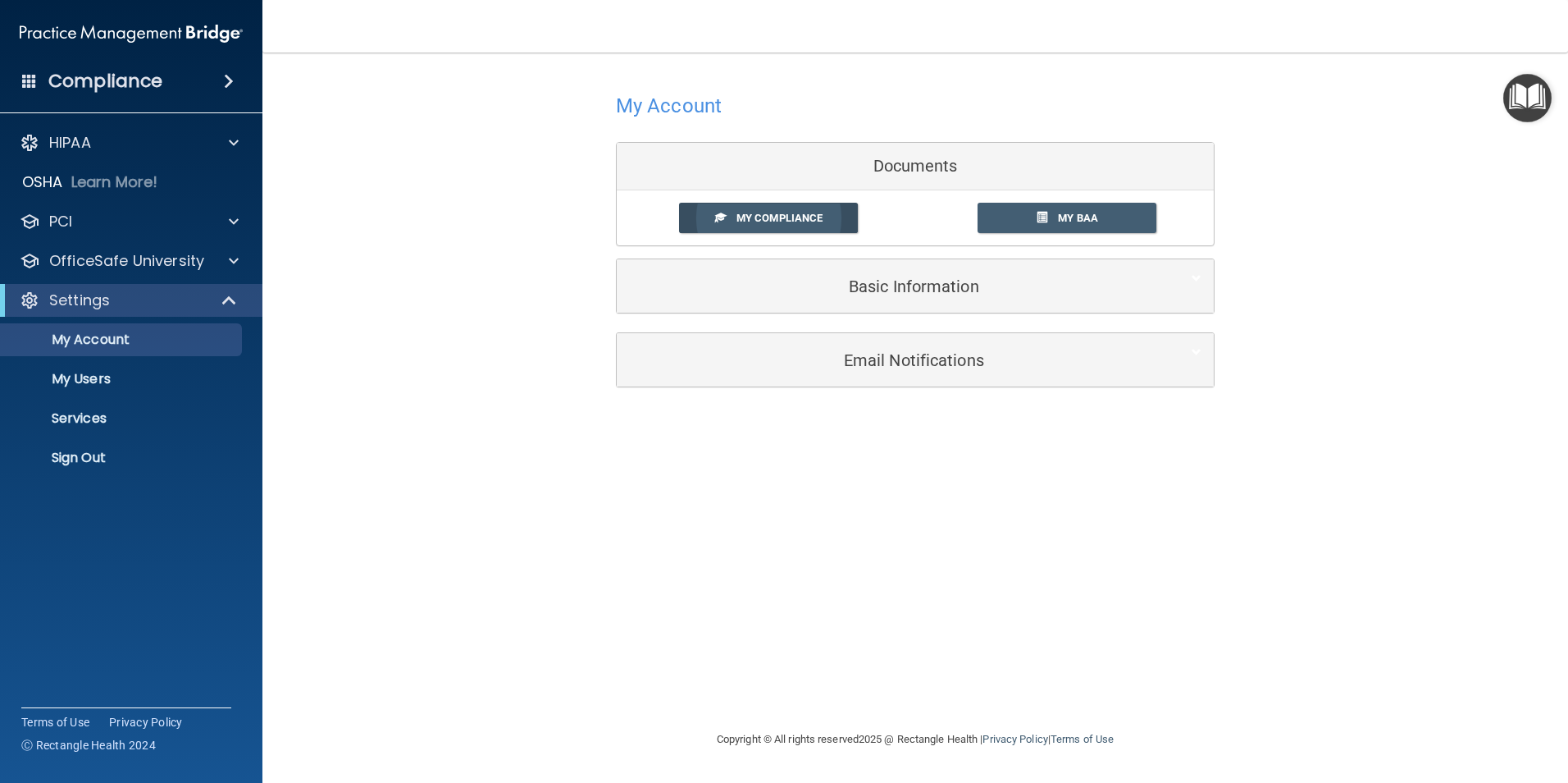
click at [824, 216] on link "My Compliance" at bounding box center [768, 218] width 180 height 30
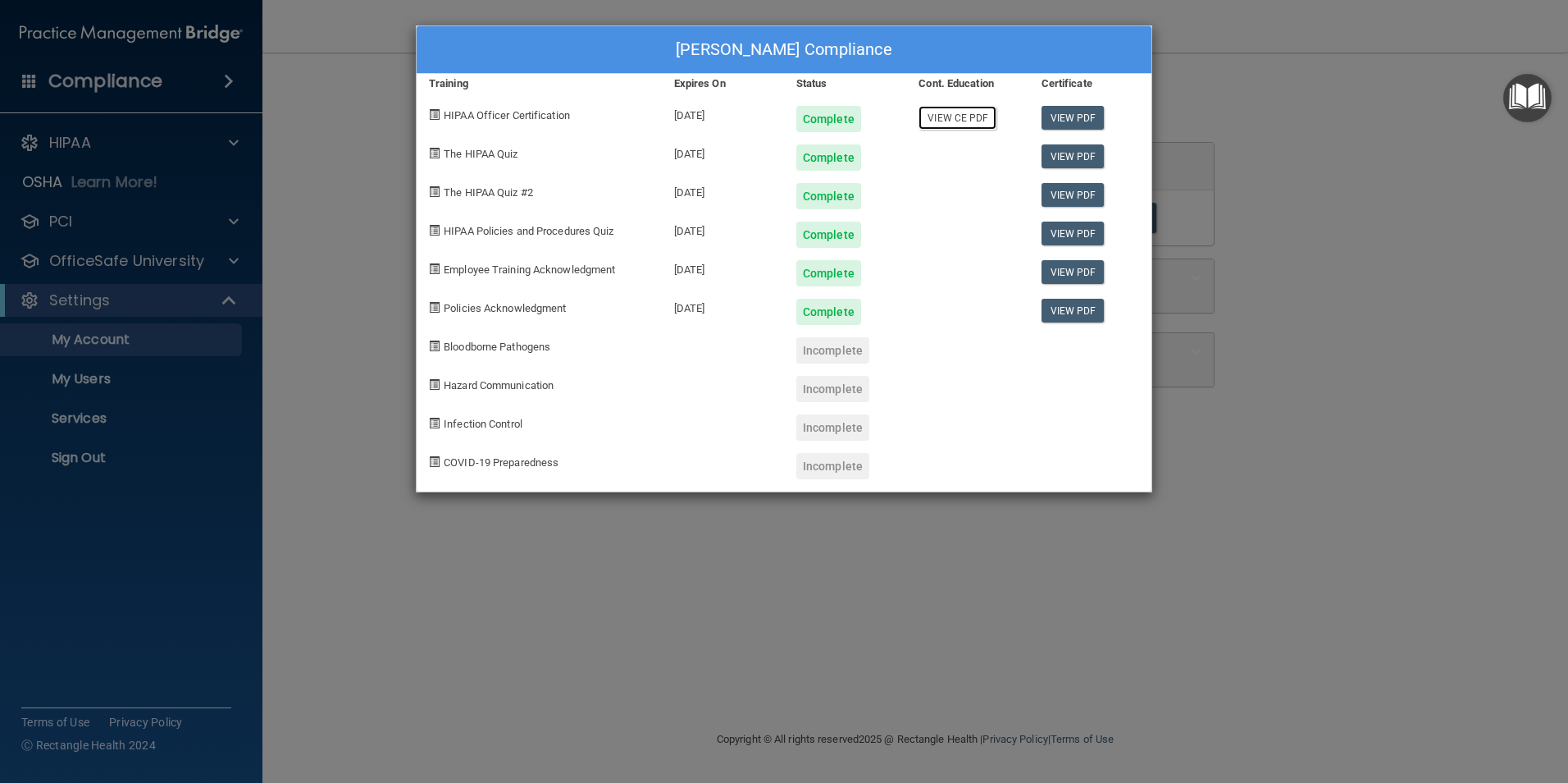
click at [962, 117] on link "View CE PDF" at bounding box center [958, 117] width 78 height 24
click at [1257, 245] on div "Rebecca Kerfoot's Compliance Training Expires On Status Cont. Education Certifi…" at bounding box center [784, 392] width 1568 height 783
